Goal: Use online tool/utility: Utilize a website feature to perform a specific function

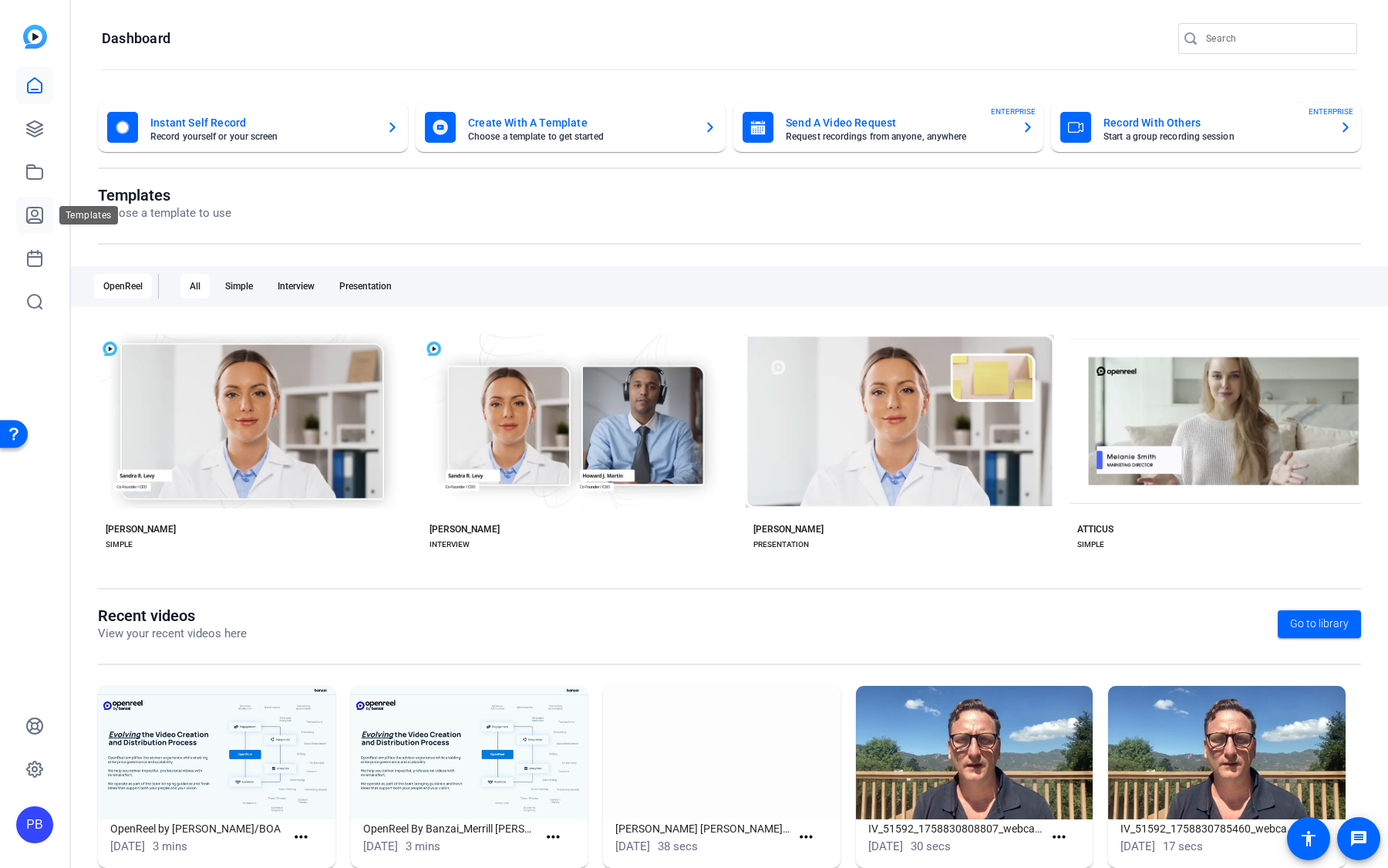
click at [41, 217] on icon at bounding box center [35, 215] width 19 height 19
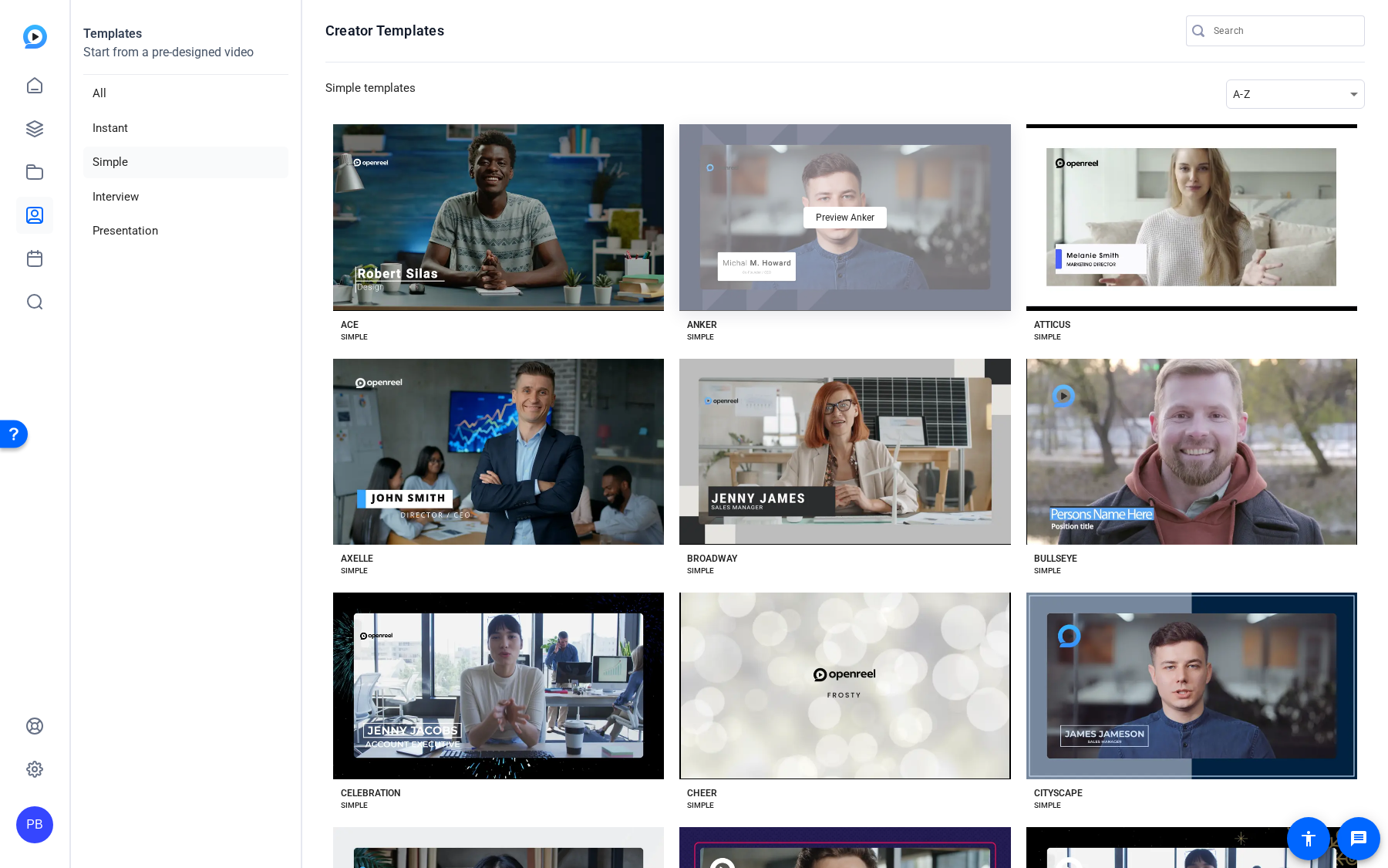
click at [785, 291] on div "Preview Anker" at bounding box center [845, 217] width 331 height 186
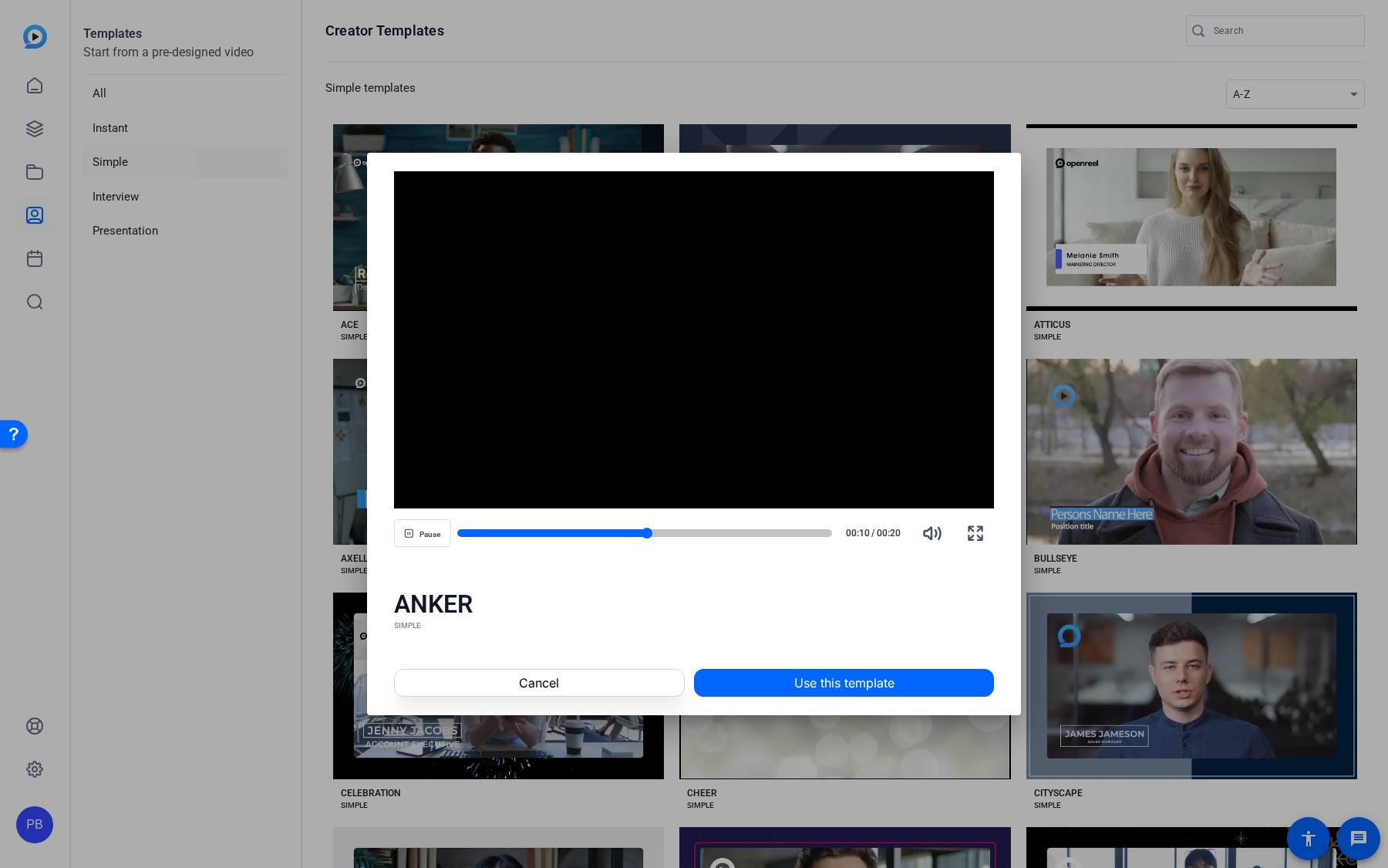
drag, startPoint x: 628, startPoint y: 531, endPoint x: 579, endPoint y: 532, distance: 49.0
click at [579, 532] on div at bounding box center [644, 533] width 375 height 11
click at [417, 533] on span "button" at bounding box center [422, 533] width 56 height 37
click at [515, 532] on div at bounding box center [528, 533] width 143 height 8
click at [443, 534] on span "button" at bounding box center [422, 533] width 56 height 37
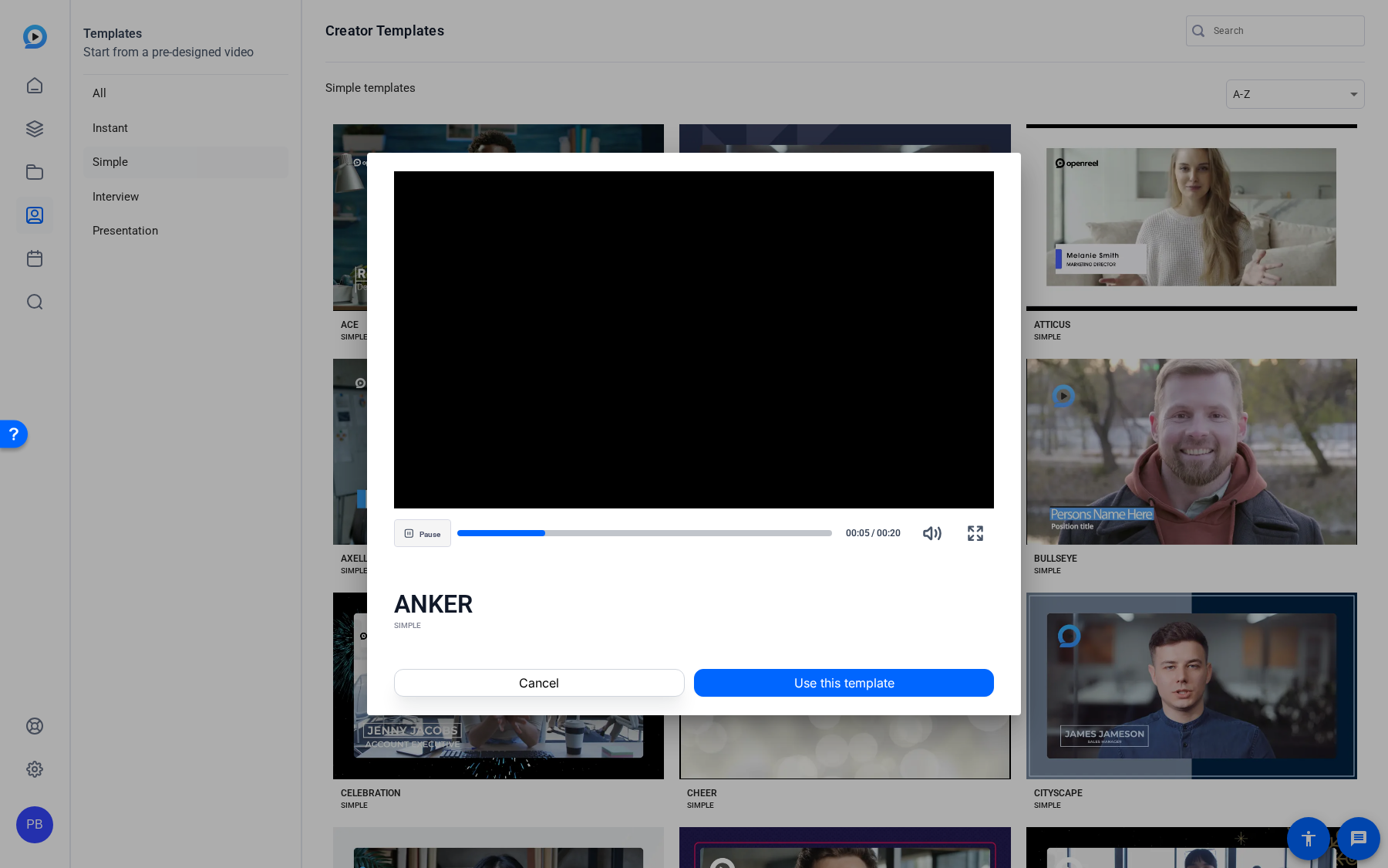
click at [442, 534] on span "button" at bounding box center [422, 533] width 56 height 37
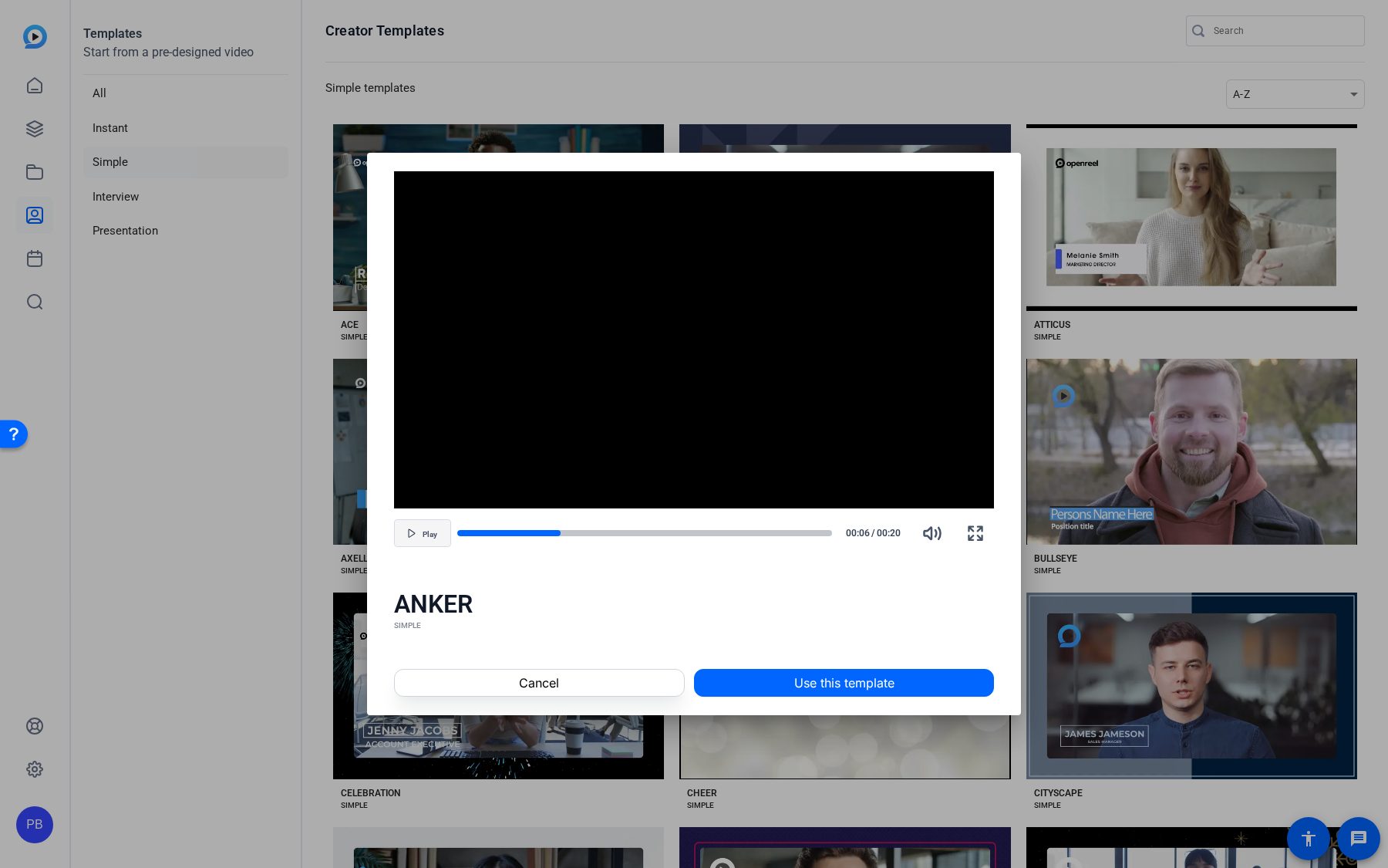
click at [442, 534] on span "button" at bounding box center [422, 533] width 56 height 37
click at [552, 533] on div at bounding box center [514, 533] width 114 height 8
click at [557, 533] on div at bounding box center [644, 533] width 375 height 8
click at [439, 532] on span "button" at bounding box center [422, 533] width 56 height 37
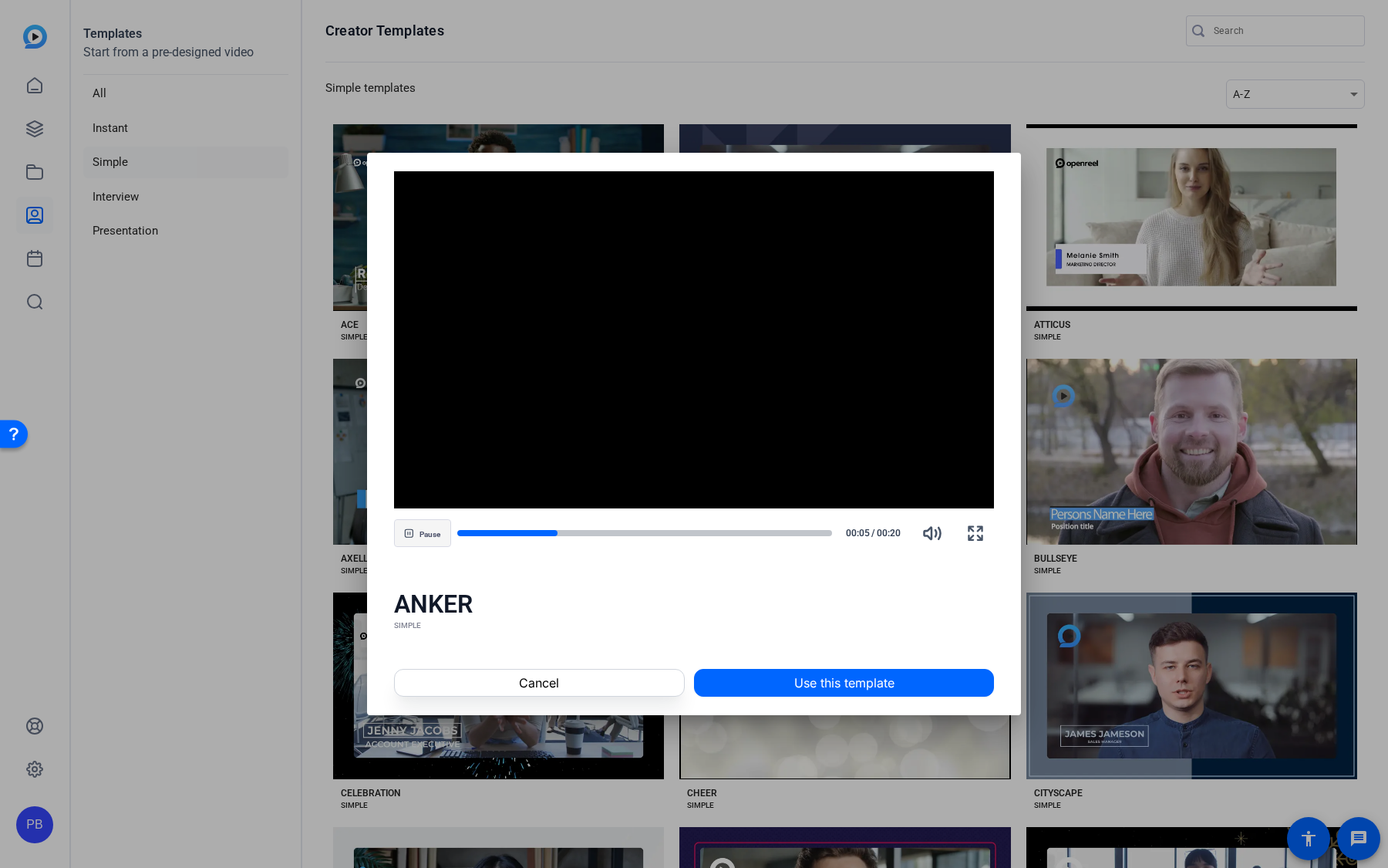
click at [439, 532] on span "Pause" at bounding box center [430, 534] width 20 height 9
click at [530, 528] on div at bounding box center [644, 533] width 375 height 11
click at [524, 529] on div at bounding box center [493, 533] width 73 height 8
click at [444, 533] on span "button" at bounding box center [422, 533] width 56 height 37
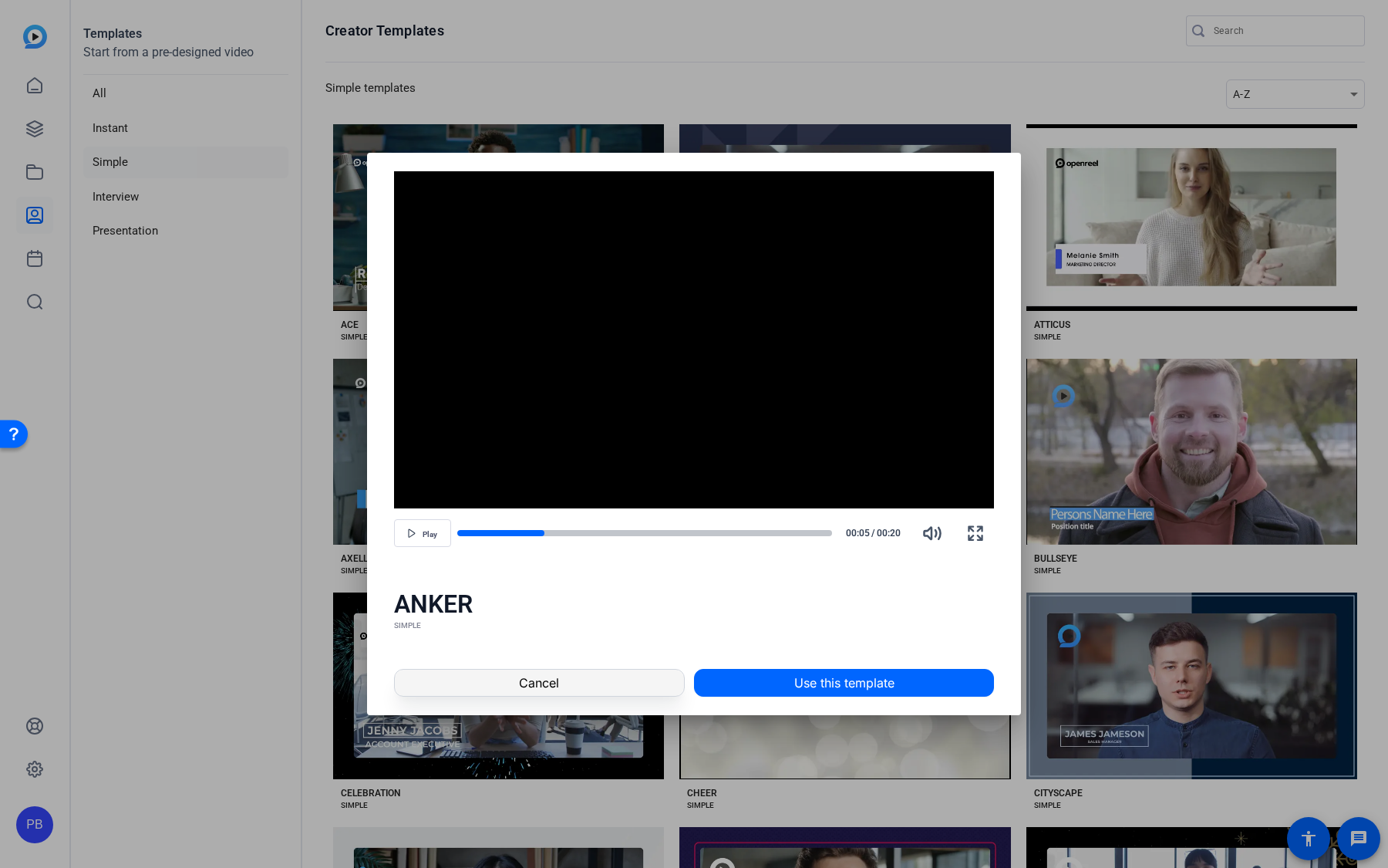
click at [644, 684] on span at bounding box center [540, 683] width 289 height 37
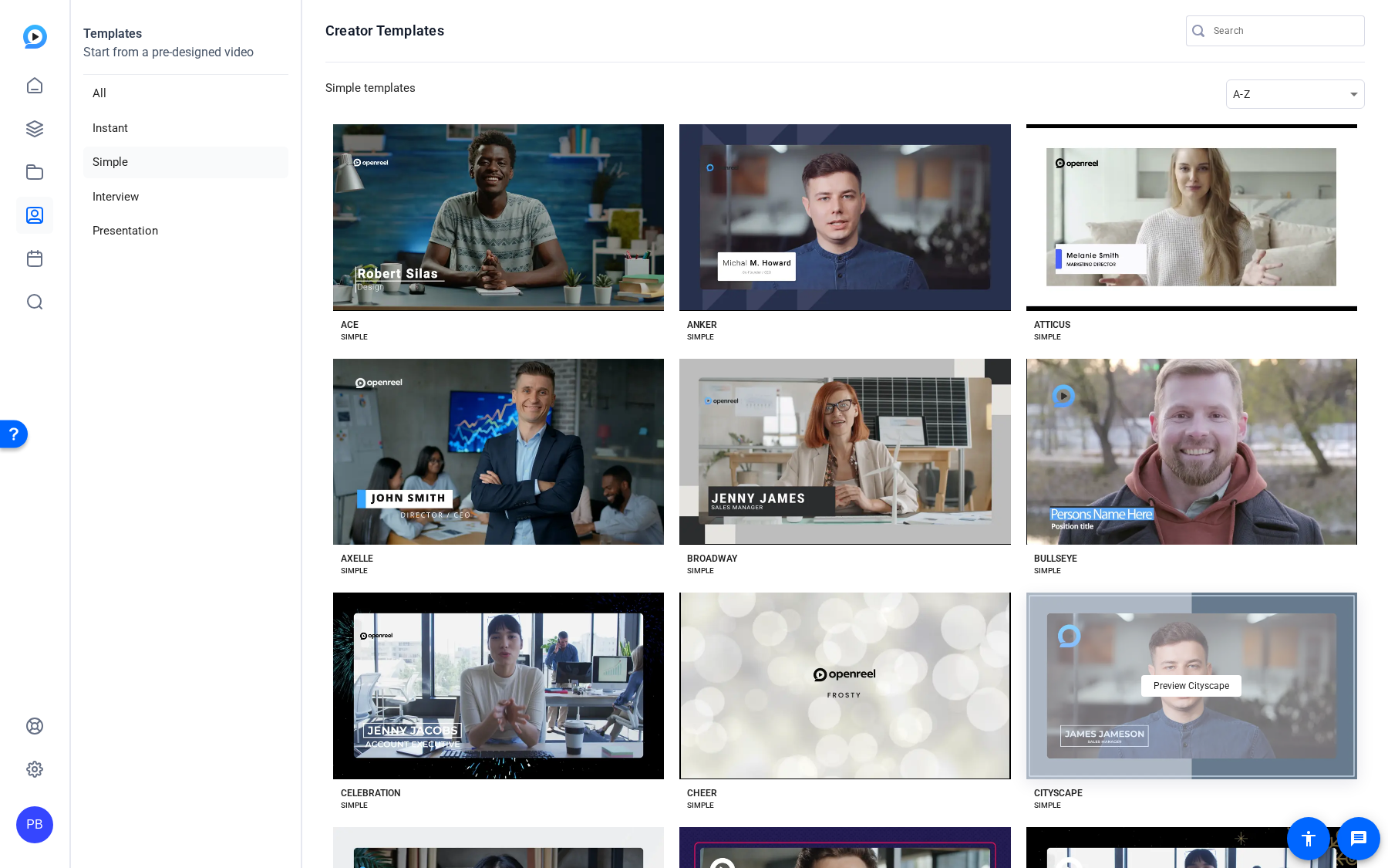
click at [1100, 671] on div "Preview Cityscape" at bounding box center [1192, 685] width 331 height 186
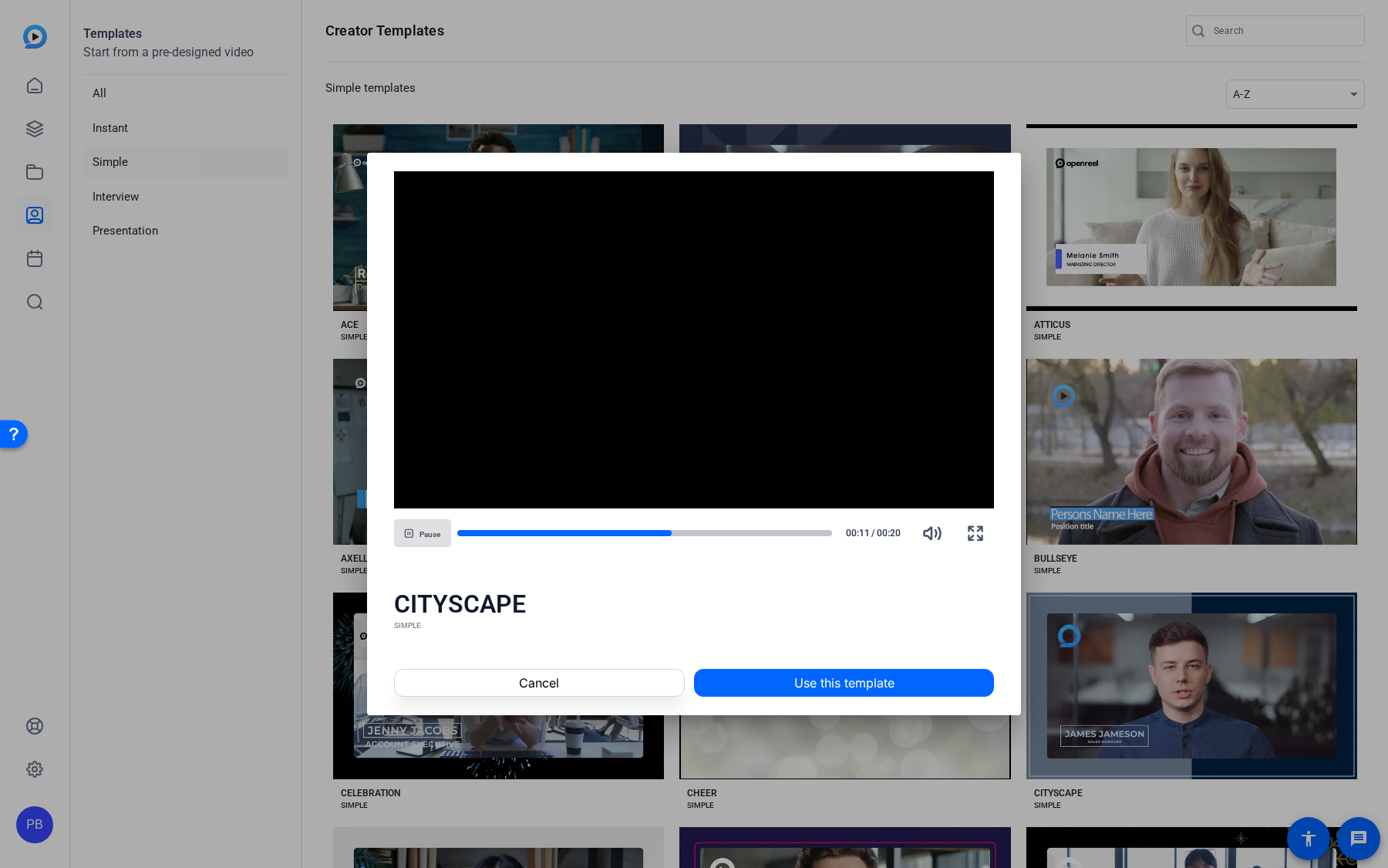
click at [436, 533] on span "Pause" at bounding box center [430, 534] width 20 height 9
click at [623, 533] on div at bounding box center [568, 533] width 223 height 8
click at [432, 539] on span "button" at bounding box center [422, 533] width 56 height 37
click at [581, 687] on span at bounding box center [540, 683] width 289 height 37
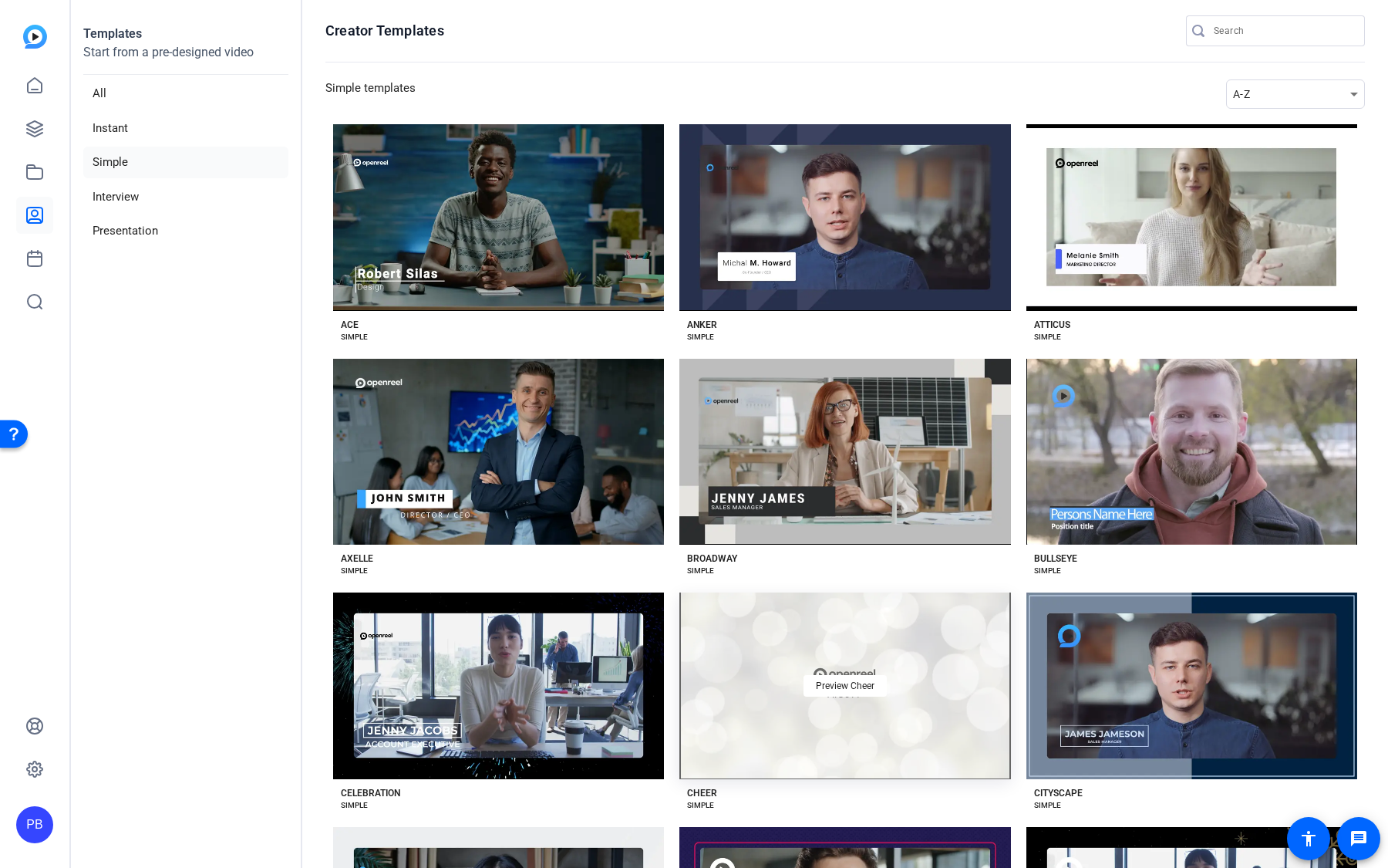
click at [807, 727] on div "Preview Cheer" at bounding box center [845, 685] width 331 height 186
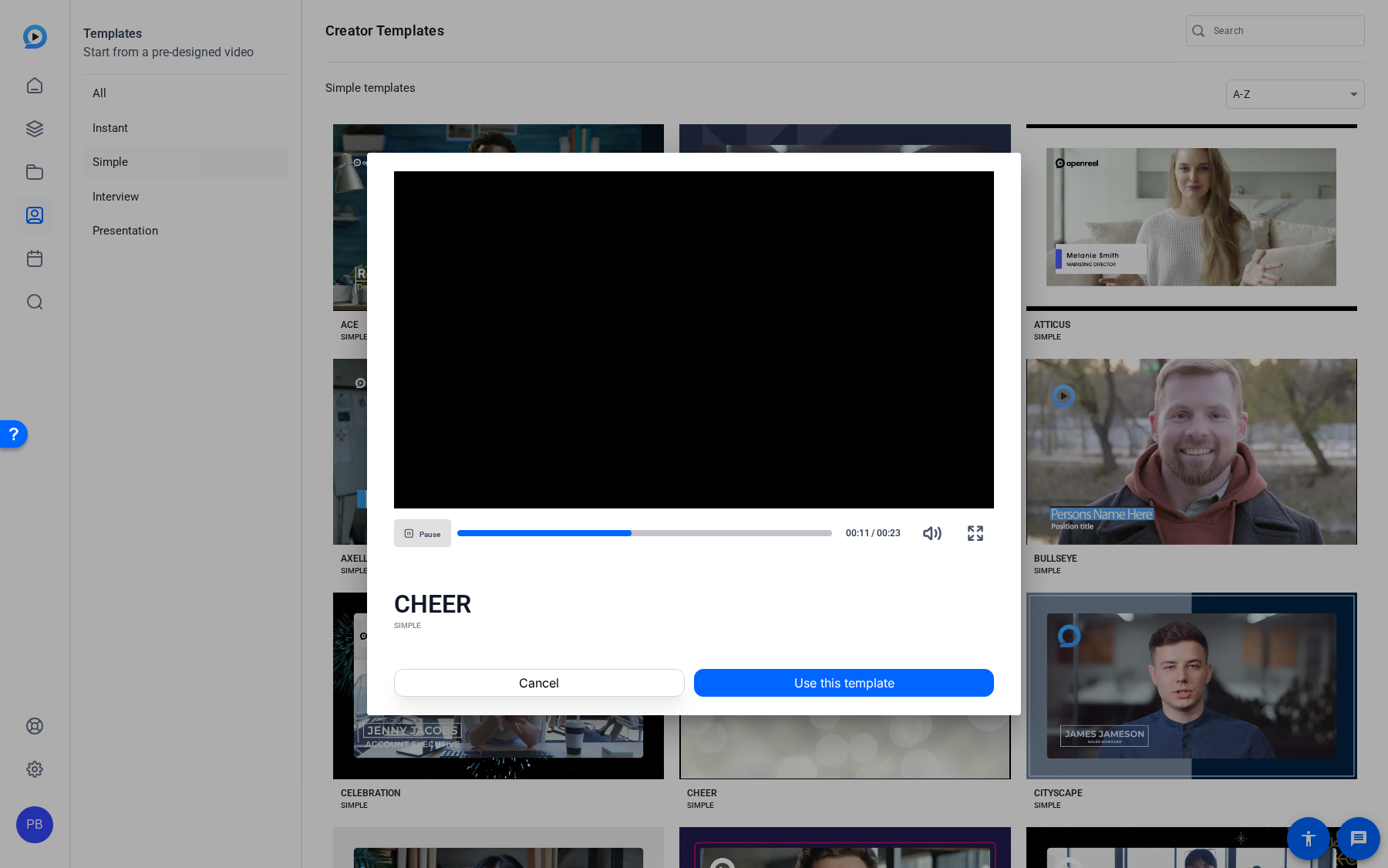
click at [430, 541] on span "button" at bounding box center [422, 533] width 56 height 37
click at [634, 685] on span at bounding box center [540, 683] width 289 height 37
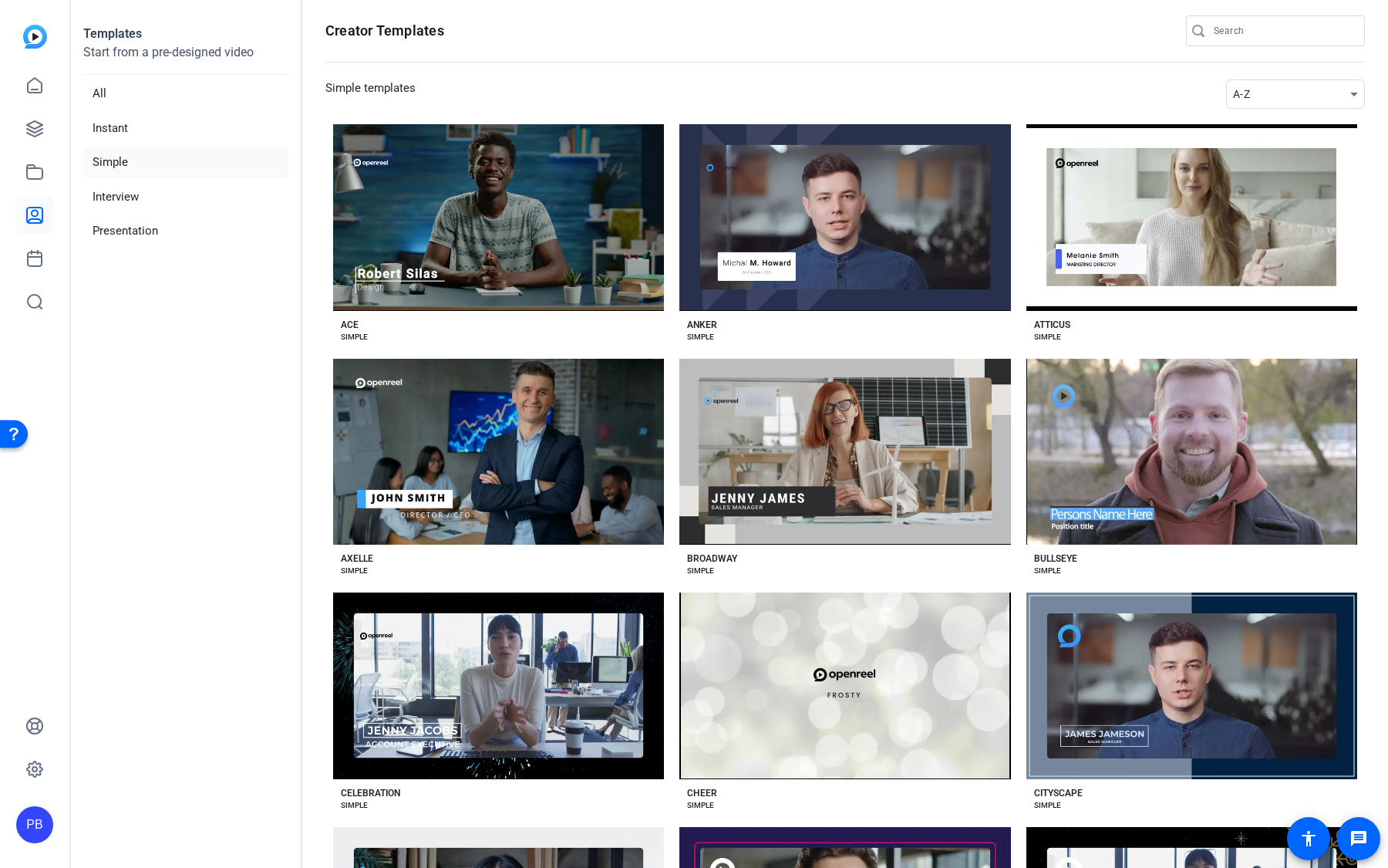
scroll to position [132, 0]
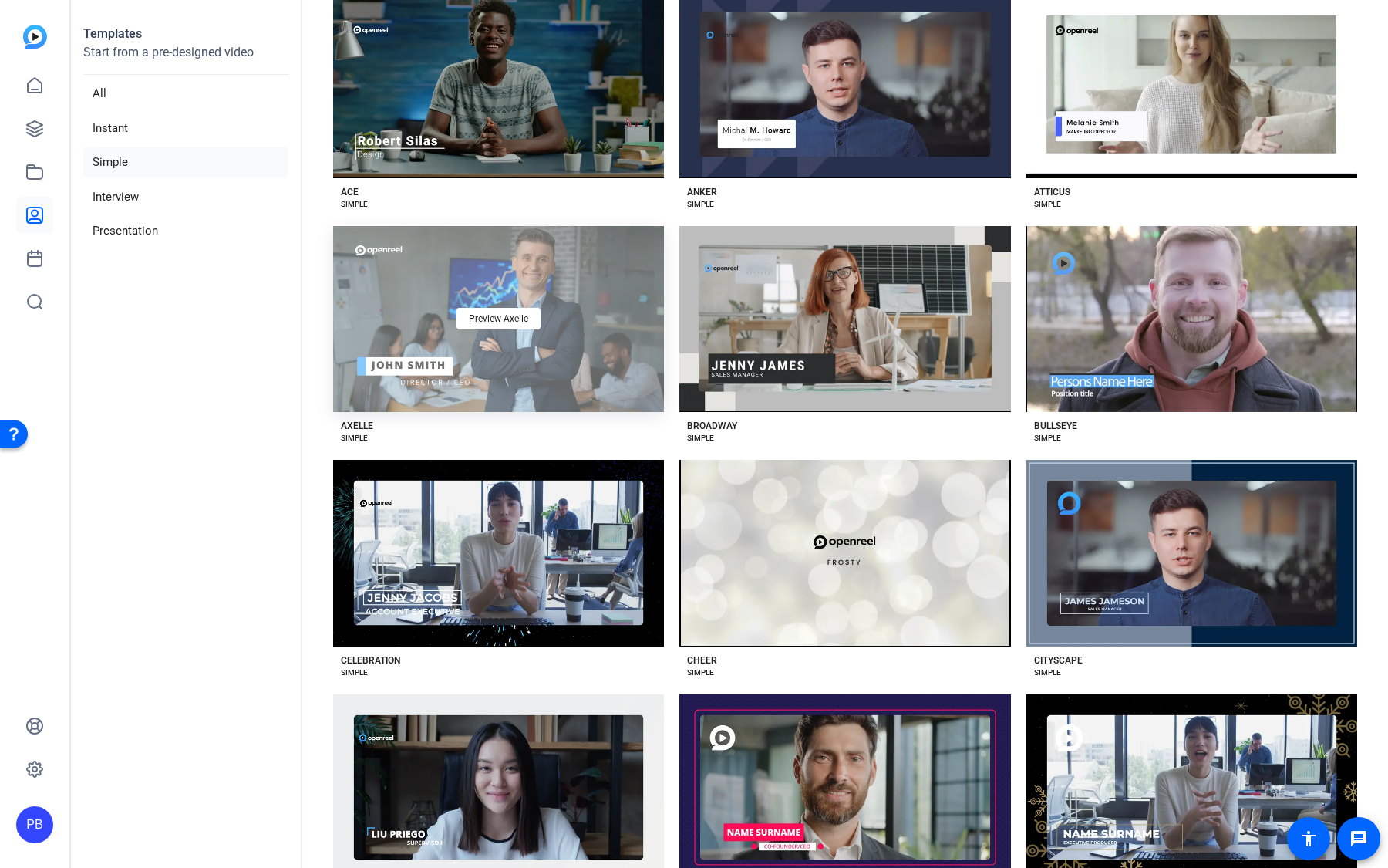
click at [615, 316] on div "Preview Axelle" at bounding box center [498, 320] width 331 height 186
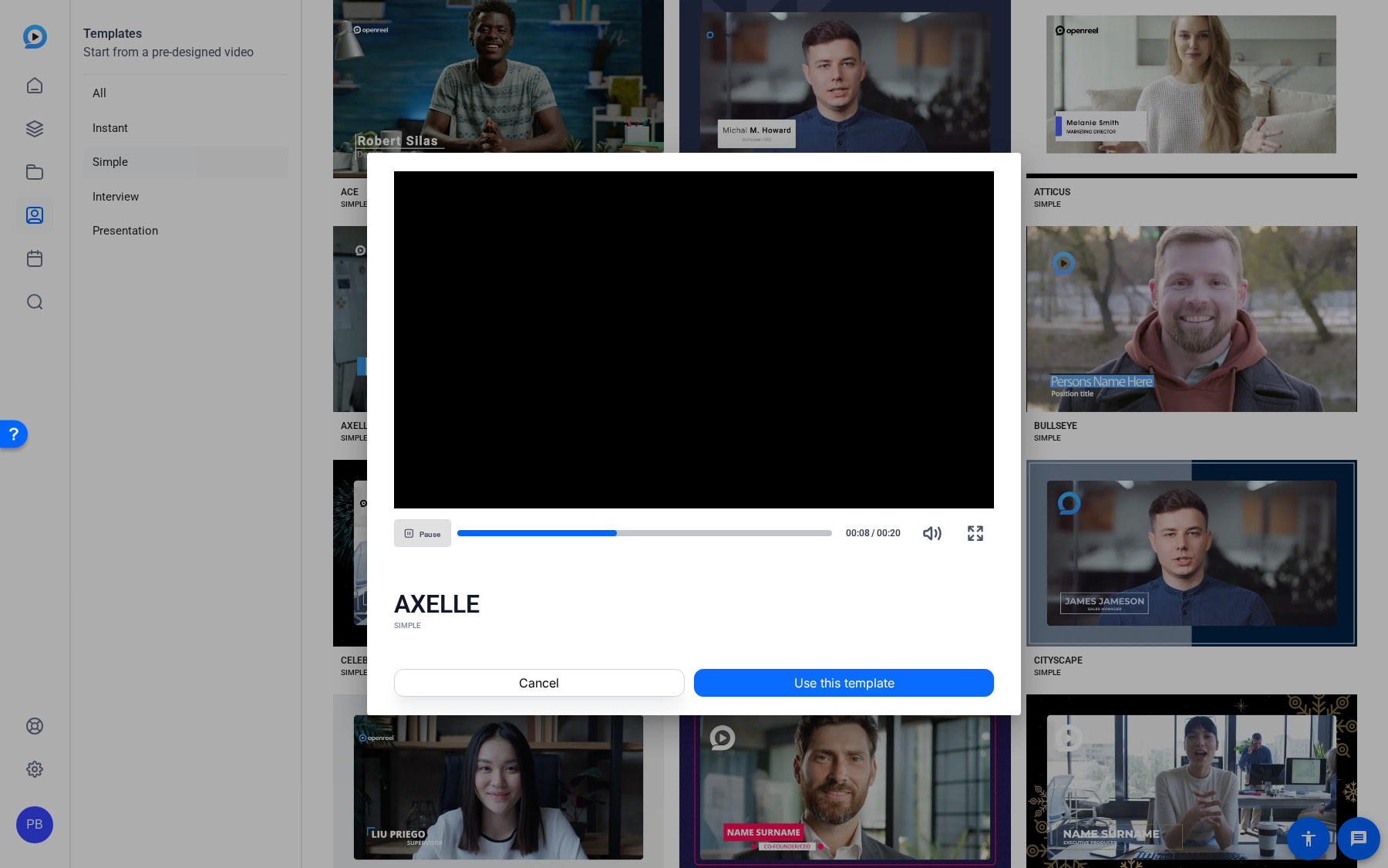
click at [803, 682] on span "Use this template" at bounding box center [844, 683] width 100 height 19
